Goal: Find specific fact: Find specific fact

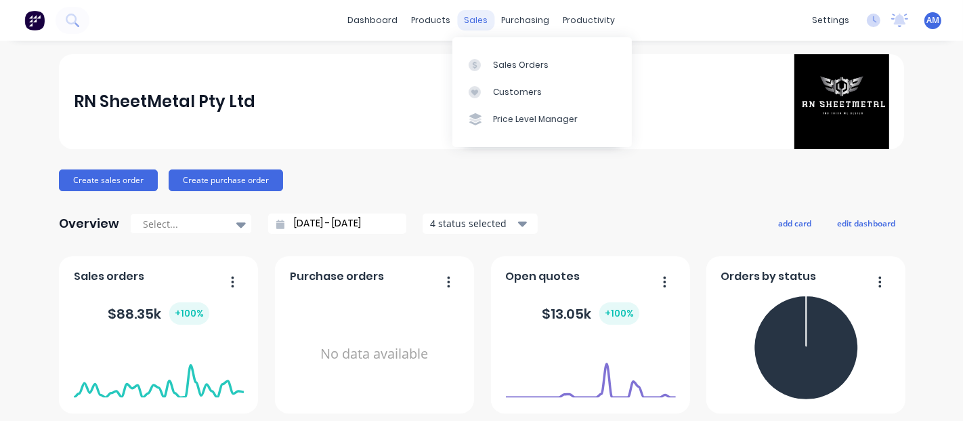
click at [466, 26] on div "sales" at bounding box center [476, 20] width 37 height 20
click at [502, 76] on link "Sales Orders" at bounding box center [541, 64] width 179 height 27
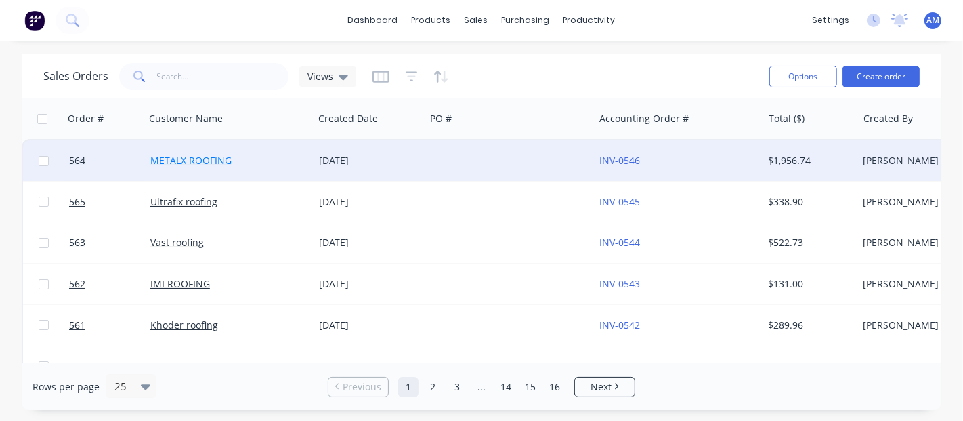
click at [211, 156] on link "METALX ROOFING" at bounding box center [190, 160] width 81 height 13
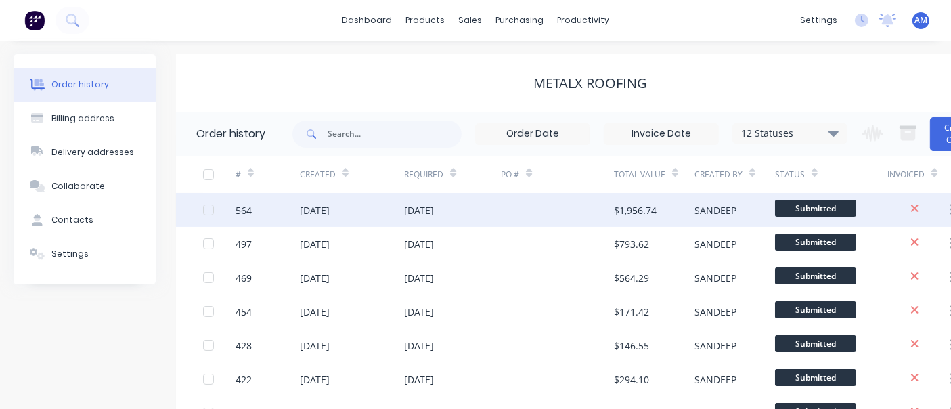
click at [624, 210] on div "$1,956.74" at bounding box center [635, 210] width 43 height 14
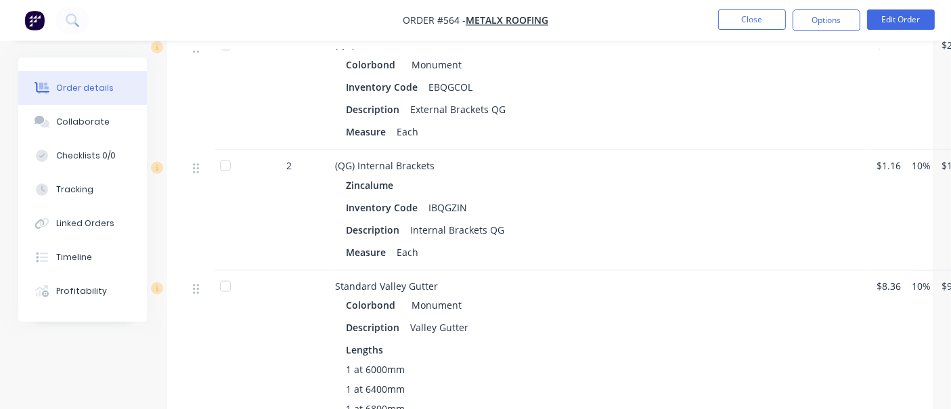
scroll to position [2257, 0]
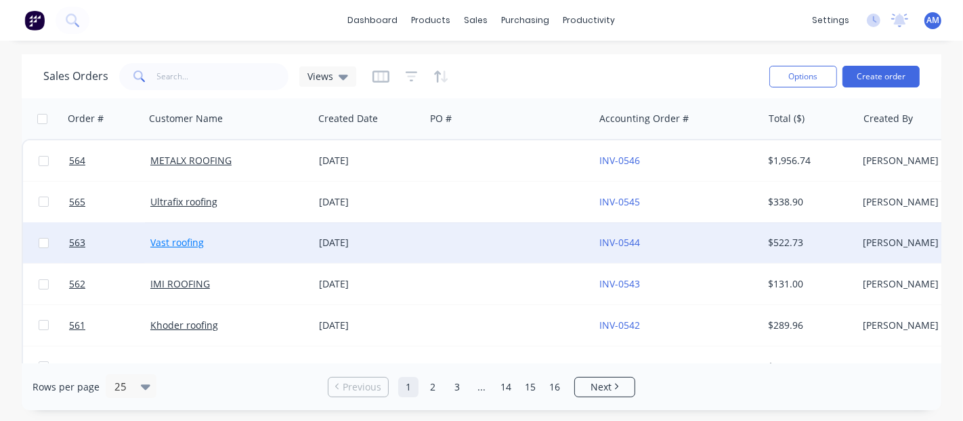
click at [153, 243] on link "Vast roofing" at bounding box center [177, 242] width 54 height 13
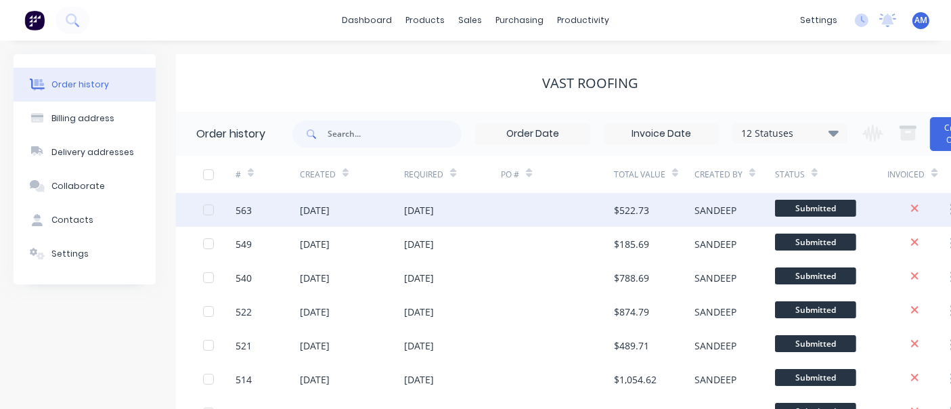
click at [405, 209] on div "[DATE]" at bounding box center [419, 210] width 30 height 14
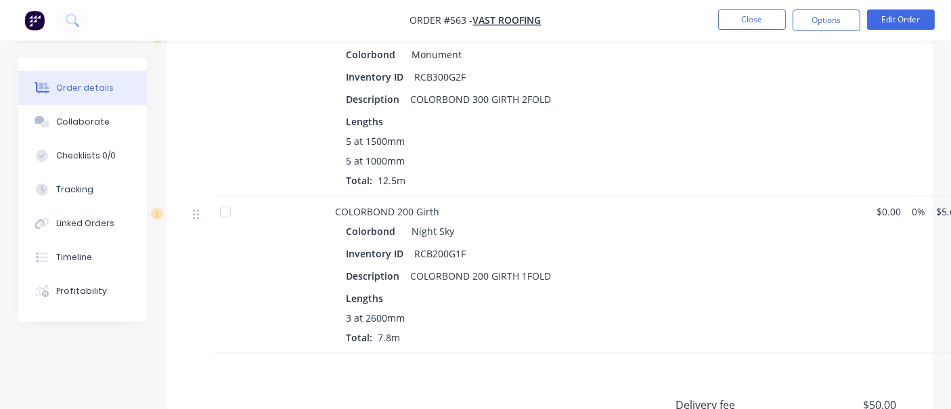
scroll to position [1608, 0]
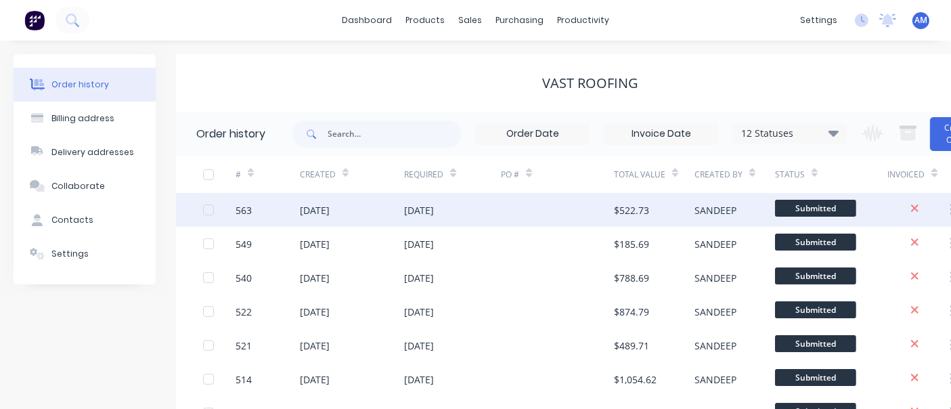
click at [339, 199] on div "[DATE]" at bounding box center [352, 210] width 105 height 34
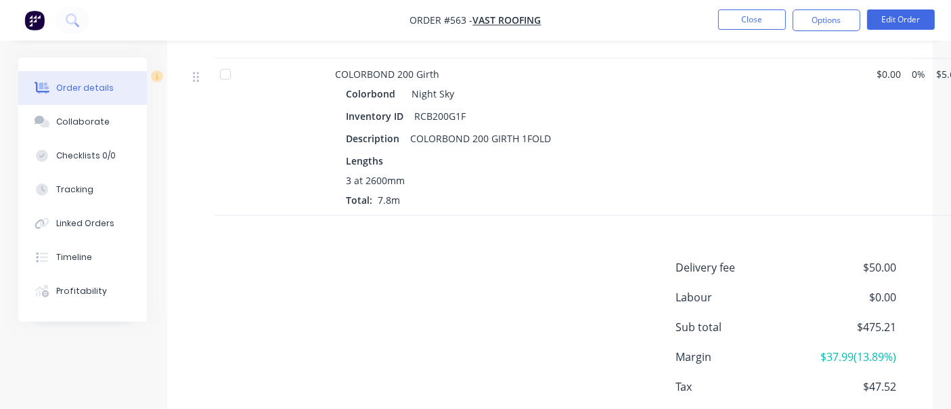
scroll to position [1759, 0]
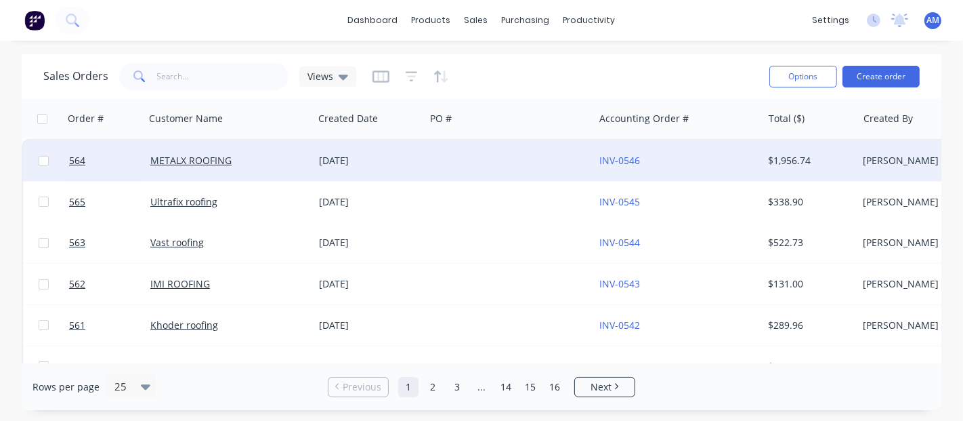
click at [349, 154] on div "[DATE]" at bounding box center [369, 161] width 101 height 14
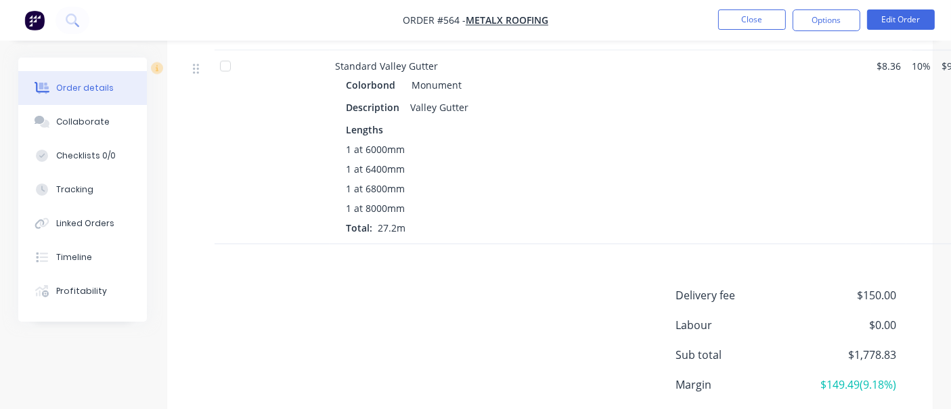
scroll to position [2408, 0]
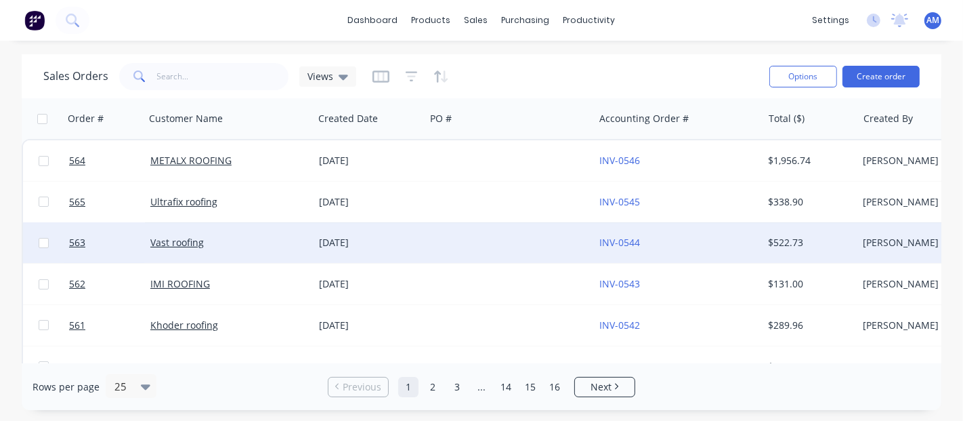
click at [352, 242] on div "[DATE]" at bounding box center [369, 243] width 101 height 14
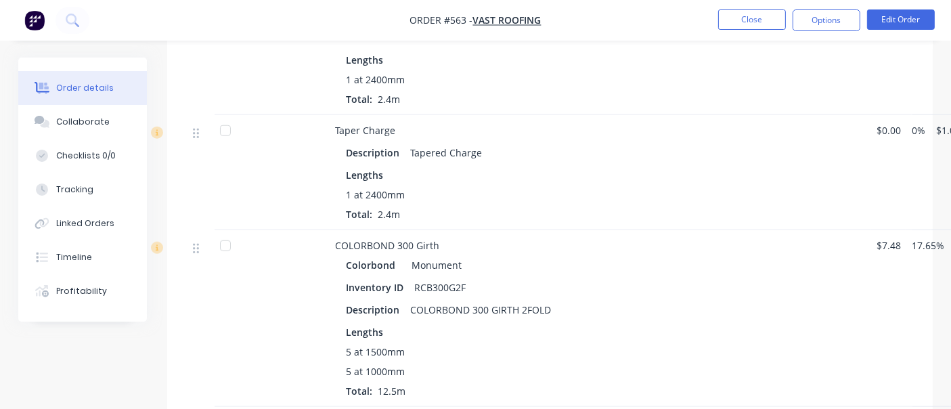
scroll to position [1655, 0]
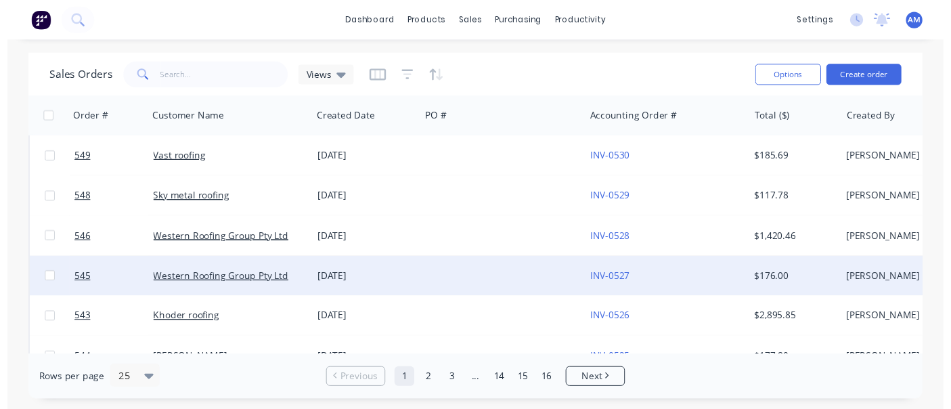
scroll to position [677, 0]
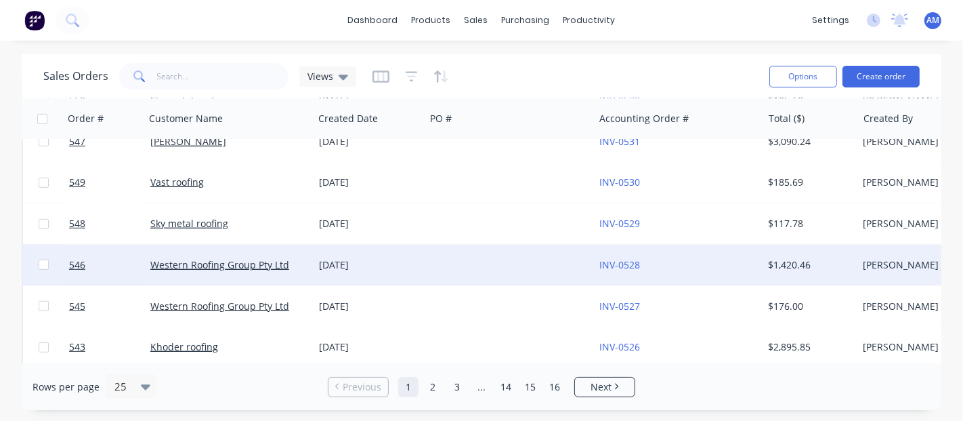
click at [232, 274] on div "Western Roofing Group Pty Ltd" at bounding box center [229, 264] width 169 height 41
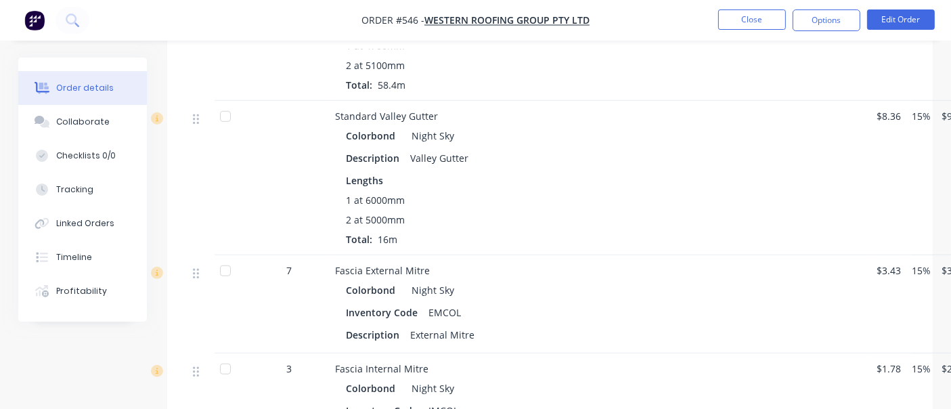
scroll to position [978, 0]
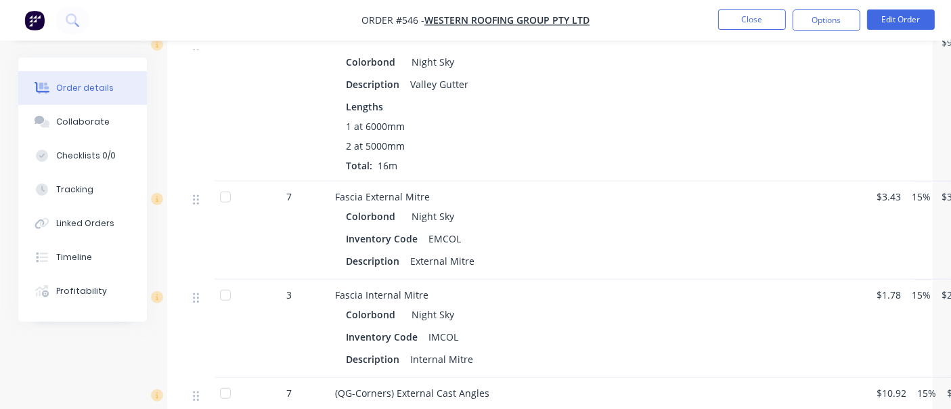
click at [446, 249] on div "EMCOL" at bounding box center [444, 239] width 43 height 20
copy div "EMCOL"
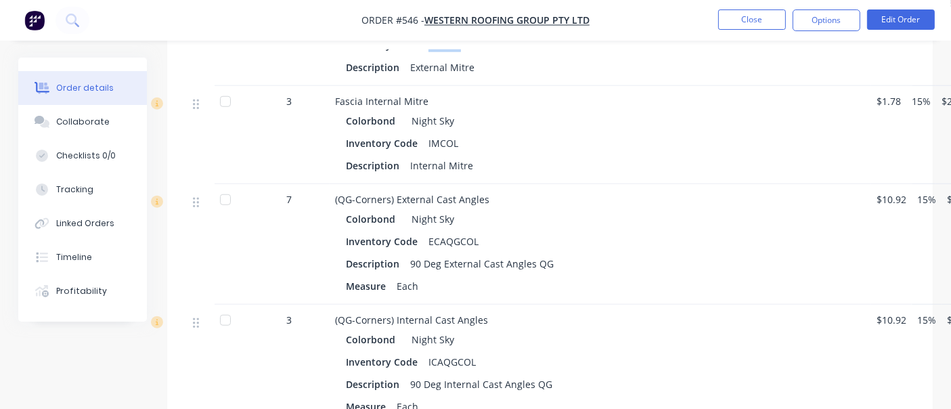
scroll to position [1203, 0]
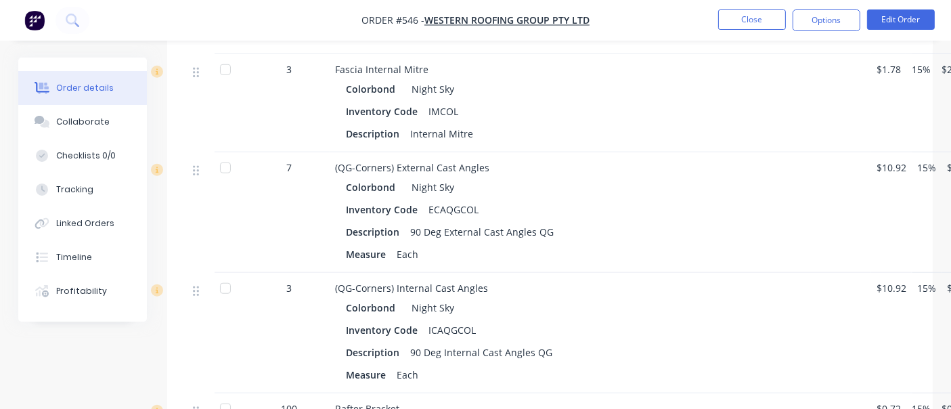
click at [445, 215] on div "ECAQGCOL" at bounding box center [453, 210] width 61 height 20
copy div "ECAQGCOL"
click at [446, 340] on div "ICAQGCOL" at bounding box center [452, 330] width 58 height 20
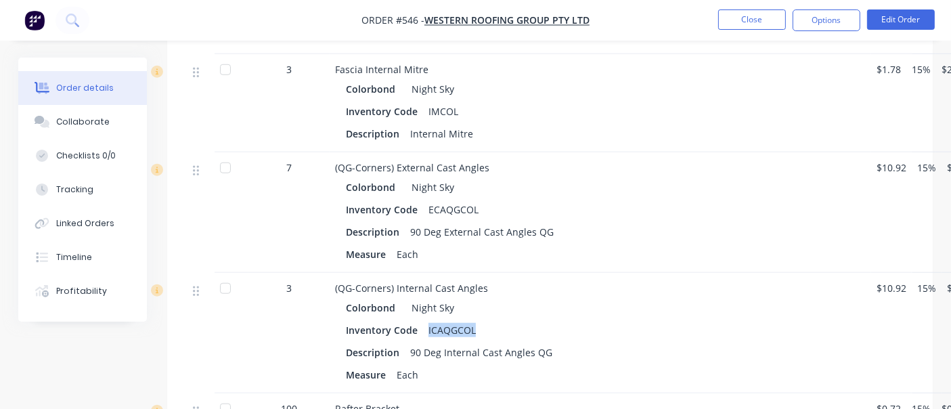
copy div "ICAQGCOL"
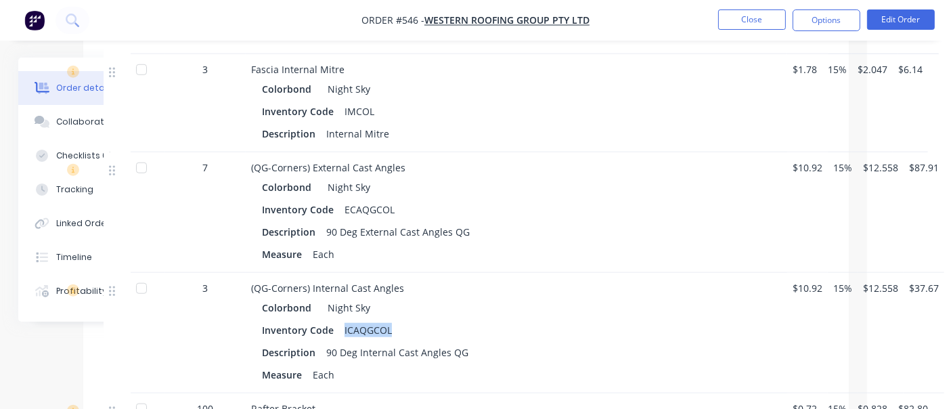
scroll to position [1430, 84]
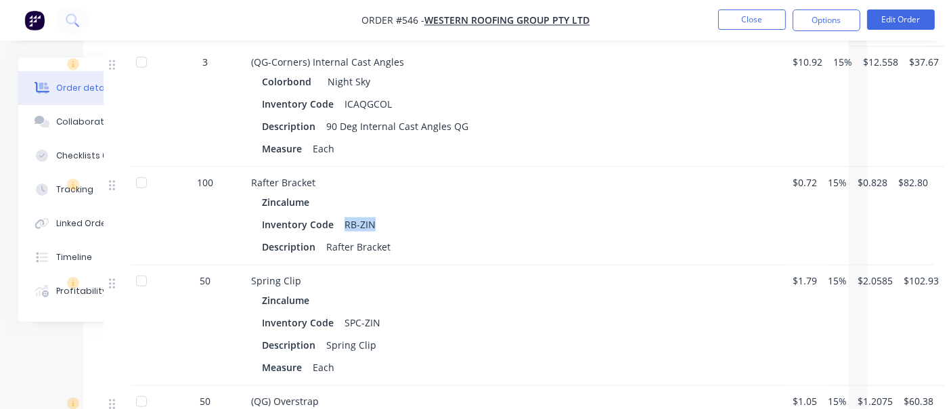
drag, startPoint x: 342, startPoint y: 236, endPoint x: 379, endPoint y: 233, distance: 37.3
click at [379, 233] on div "Inventory Code RB-ZIN" at bounding box center [516, 225] width 509 height 20
copy div "RB-ZIN"
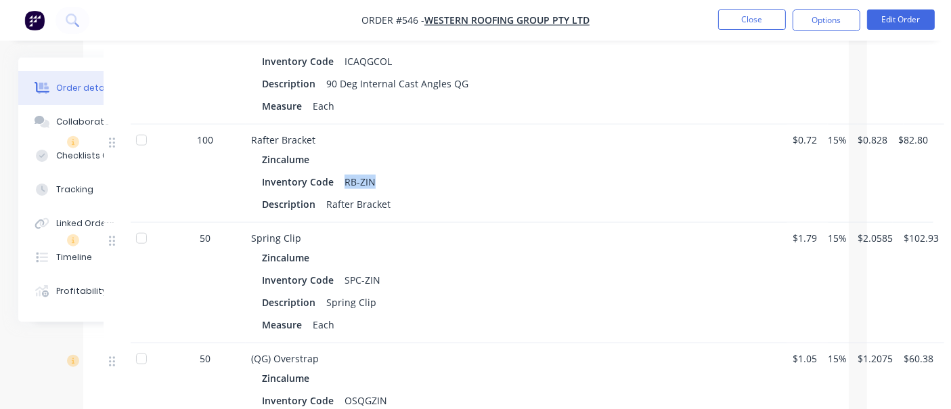
scroll to position [1505, 84]
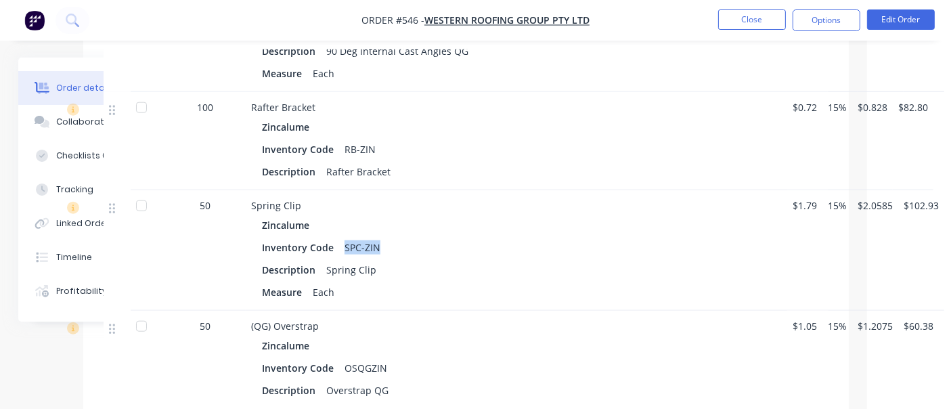
drag, startPoint x: 343, startPoint y: 260, endPoint x: 381, endPoint y: 254, distance: 38.4
click at [381, 254] on div "SPC-ZIN" at bounding box center [362, 248] width 47 height 20
copy div "SPC-ZIN"
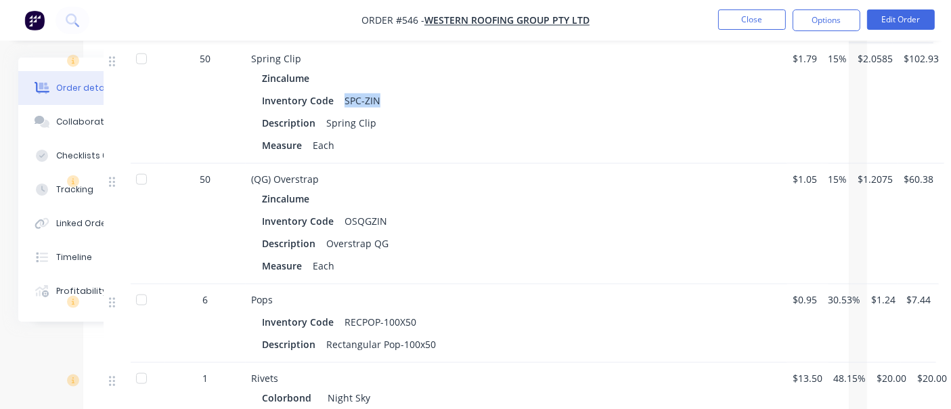
scroll to position [1655, 84]
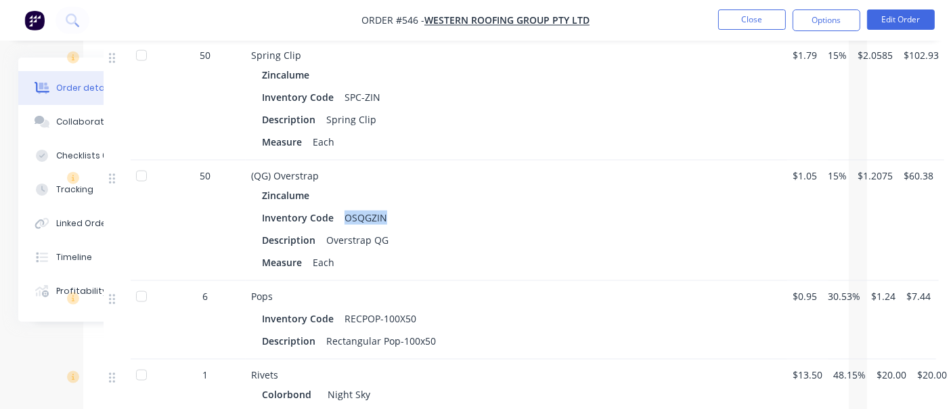
drag, startPoint x: 344, startPoint y: 229, endPoint x: 406, endPoint y: 225, distance: 61.8
click at [406, 225] on div "Inventory Code OSQGZIN" at bounding box center [516, 218] width 509 height 20
copy div "OSQGZIN"
